Goal: Information Seeking & Learning: Learn about a topic

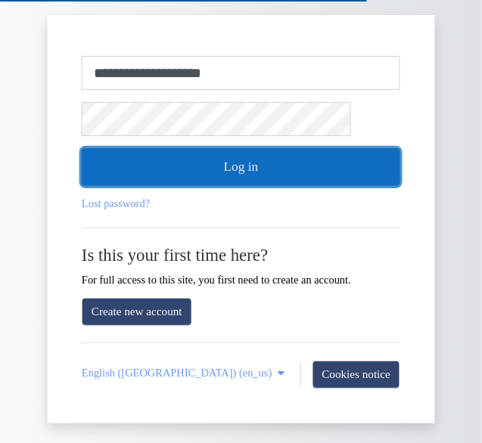
click at [258, 164] on button "Log in" at bounding box center [241, 167] width 318 height 38
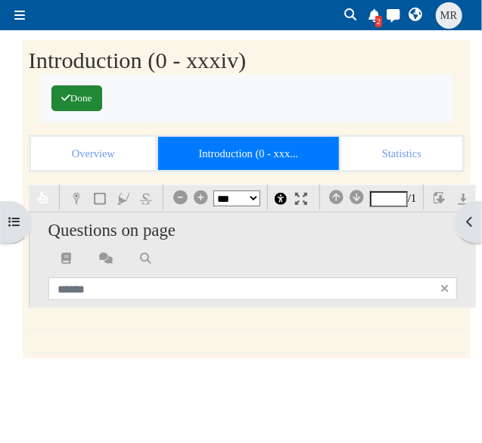
select select "*"
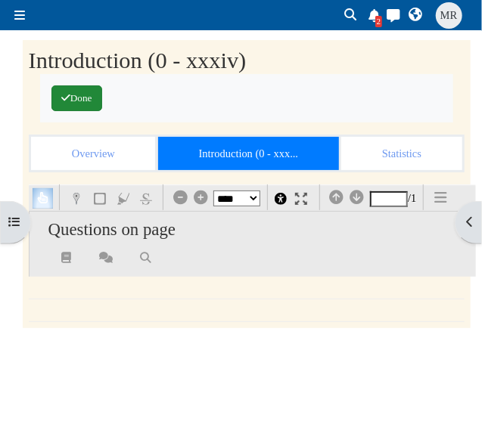
scroll to position [138, 0]
click at [19, 11] on span at bounding box center [19, 15] width 11 height 12
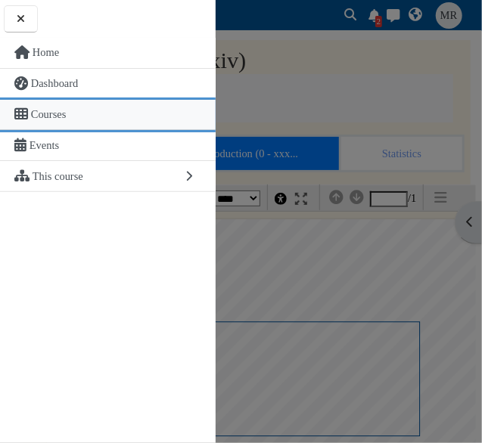
click at [56, 114] on span "Courses" at bounding box center [49, 114] width 36 height 12
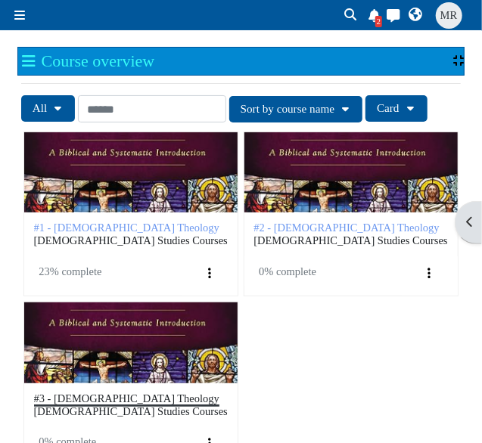
click at [98, 399] on span "#3 - [DEMOGRAPHIC_DATA] Theology" at bounding box center [126, 399] width 185 height 12
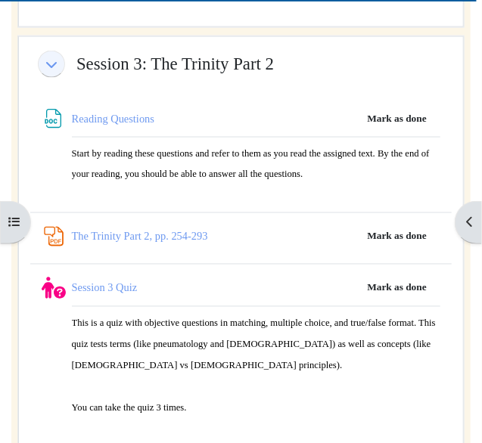
scroll to position [3440, 0]
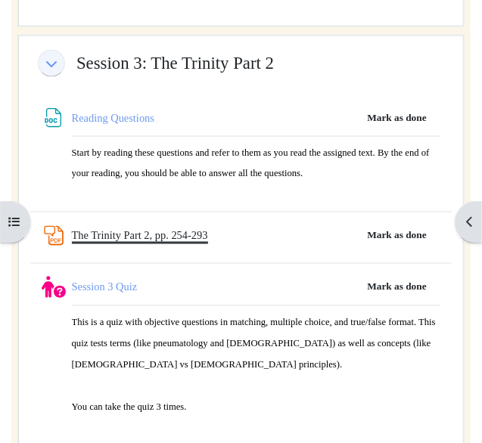
click at [127, 230] on link "The Trinity Part 2, pp. 254-293 PDF Annotation" at bounding box center [140, 236] width 136 height 12
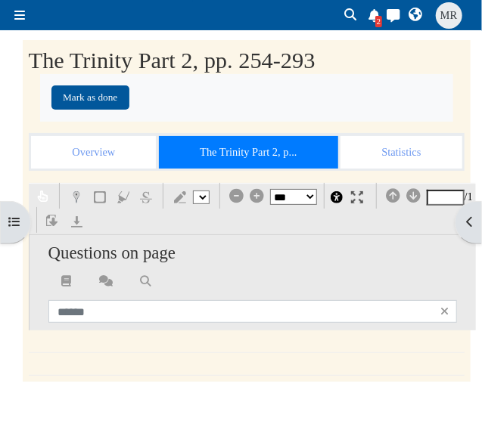
select select "*"
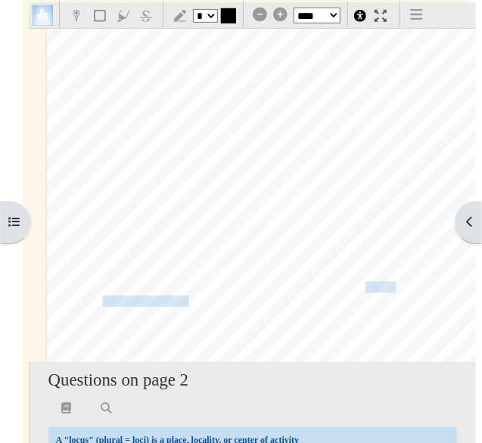
scroll to position [3303, 0]
click at [423, 14] on icon "Toggle navigation" at bounding box center [417, 14] width 12 height 1
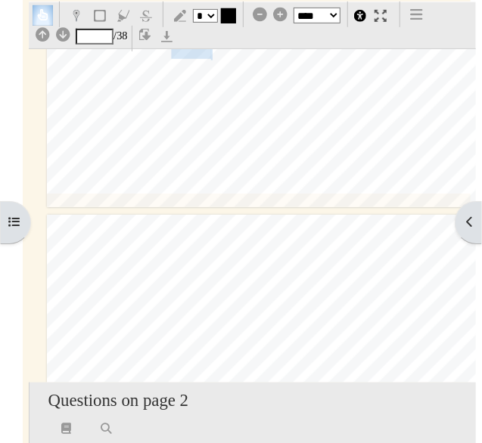
scroll to position [3710, 0]
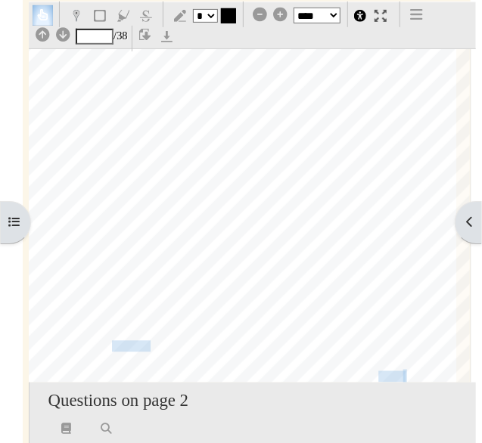
scroll to position [3883, 27]
click at [319, 247] on span "epochal events behind Scripture and the personal" at bounding box center [337, 250] width 262 height 15
click at [414, 281] on div "§ 2.5 The [DEMOGRAPHIC_DATA] Who Reveals Himself 261 out [DEMOGRAPHIC_DATA] ena…" at bounding box center [245, 68] width 450 height 637
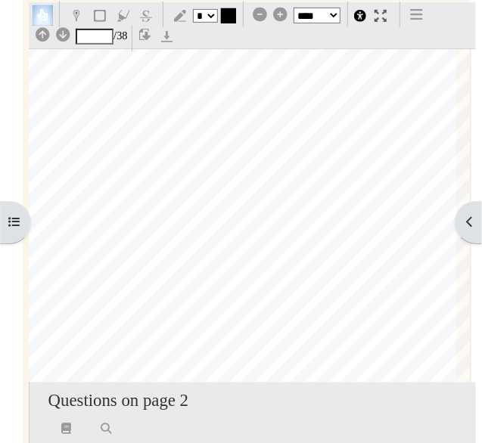
click at [316, 237] on div "262 The [DEMOGRAPHIC_DATA] of the [DEMOGRAPHIC_DATA] testimony, pneumatic speec…" at bounding box center [245, 247] width 450 height 637
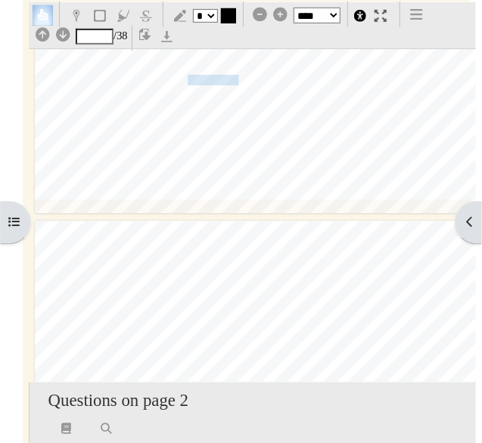
scroll to position [6281, 12]
click at [227, 81] on span "disciples a resurrection hermeneutic so" at bounding box center [141, 80] width 212 height 14
click at [210, 82] on div "x" at bounding box center [212, 80] width 55 height 15
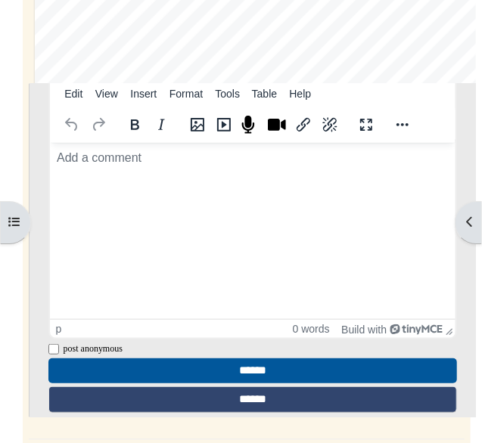
scroll to position [481, 0]
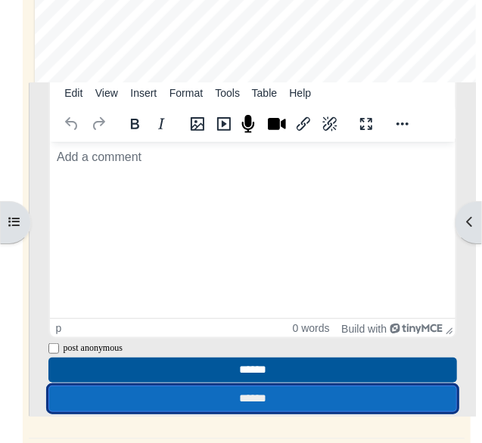
click at [270, 396] on input "******" at bounding box center [252, 399] width 409 height 26
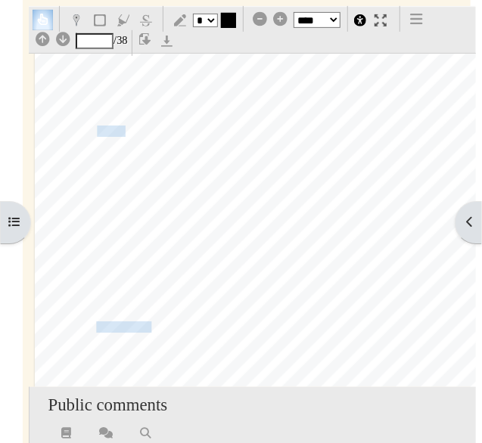
scroll to position [9075, 12]
click at [113, 129] on span "caveat, [DEMOGRAPHIC_DATA]'s grace did not begin with" at bounding box center [191, 130] width 312 height 15
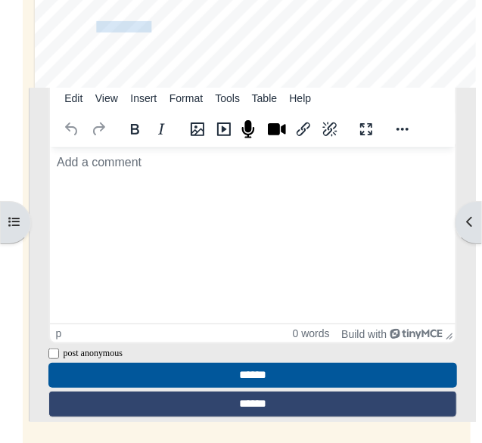
scroll to position [483, 0]
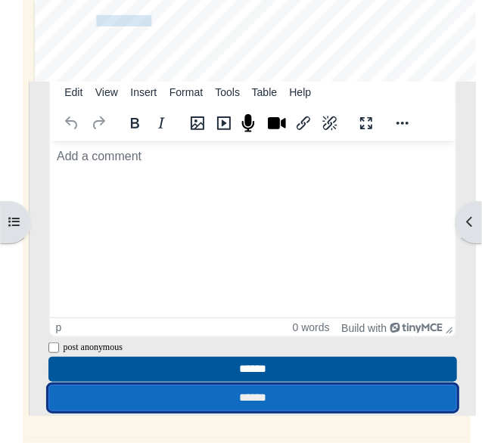
click at [281, 400] on input "******" at bounding box center [252, 397] width 409 height 26
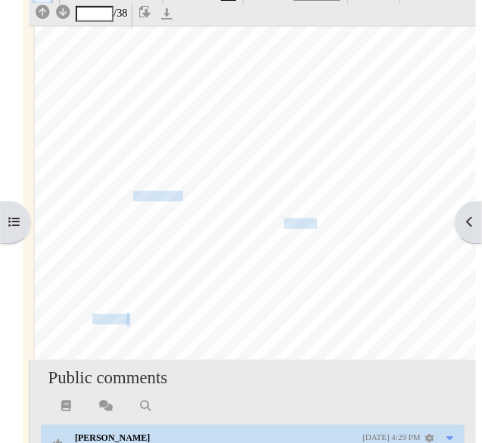
scroll to position [203, 0]
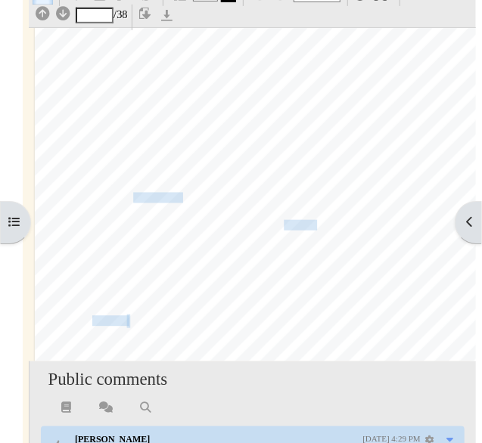
click at [354, 243] on span "of" at bounding box center [350, 240] width 11 height 14
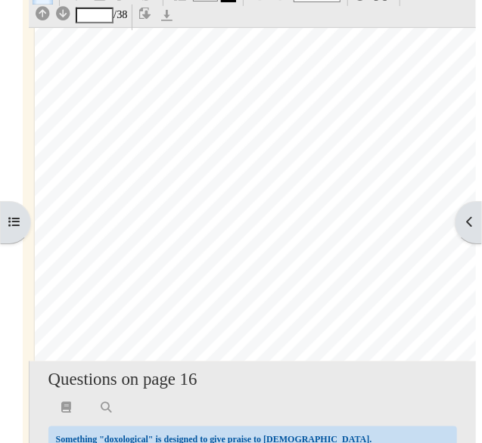
scroll to position [12324, 12]
click at [343, 86] on div "§ 2.6 [DEMOGRAPHIC_DATA]'s Purpose and Plan 273 [DEMOGRAPHIC_DATA] "has saved u…" at bounding box center [260, 274] width 450 height 637
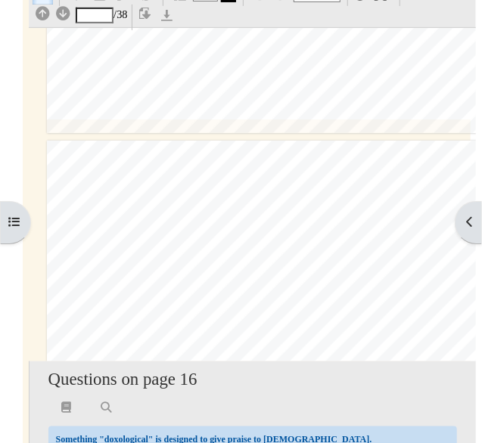
scroll to position [13430, 0]
type input "**"
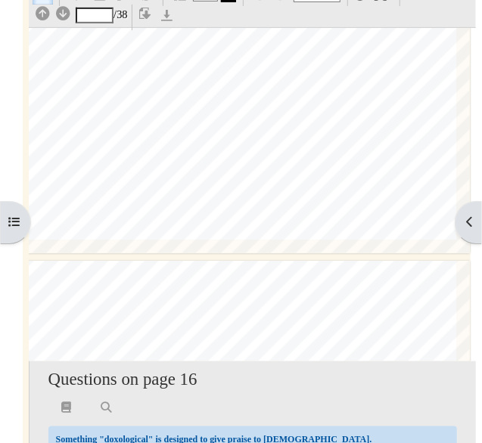
scroll to position [13302, 27]
